Goal: Use online tool/utility: Use online tool/utility

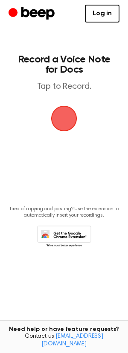
click at [68, 124] on span "button" at bounding box center [63, 118] width 31 height 31
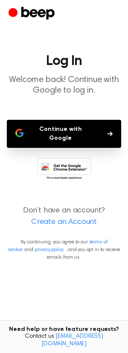
click at [70, 133] on button "Continue with Google" at bounding box center [64, 134] width 114 height 28
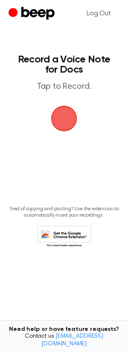
click at [65, 113] on span "button" at bounding box center [64, 119] width 46 height 46
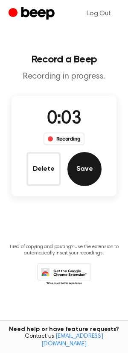
click at [83, 175] on button "Save" at bounding box center [84, 169] width 34 height 34
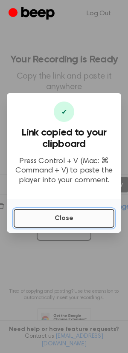
click at [51, 214] on button "Close" at bounding box center [64, 218] width 100 height 19
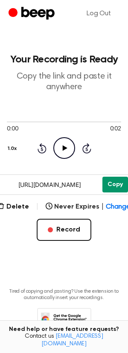
click at [108, 180] on button "Copy" at bounding box center [115, 185] width 26 height 16
